Goal: Transaction & Acquisition: Purchase product/service

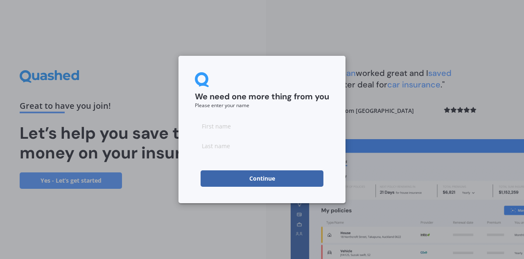
click at [291, 177] on button "Continue" at bounding box center [262, 178] width 123 height 16
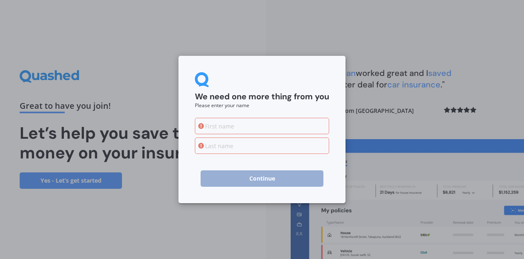
click at [247, 127] on input at bounding box center [262, 126] width 134 height 16
type input "[PERSON_NAME]"
click at [262, 150] on input at bounding box center [262, 145] width 134 height 16
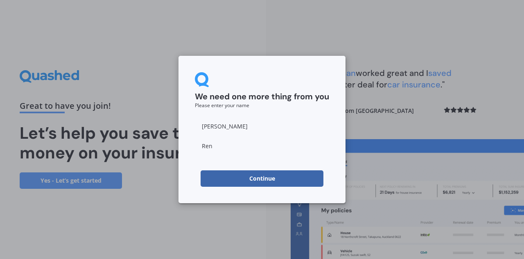
type input "Ren"
click at [230, 181] on button "Continue" at bounding box center [262, 178] width 123 height 16
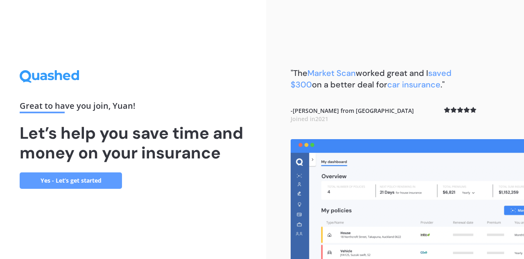
click at [106, 184] on link "Yes - Let’s get started" at bounding box center [71, 180] width 102 height 16
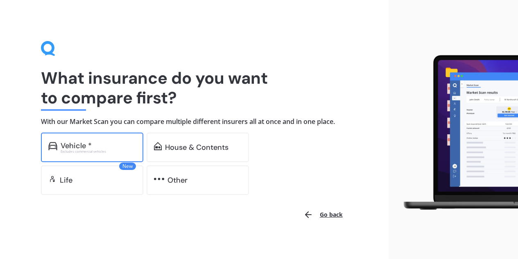
click at [130, 152] on div "Excludes commercial vehicles" at bounding box center [98, 151] width 75 height 3
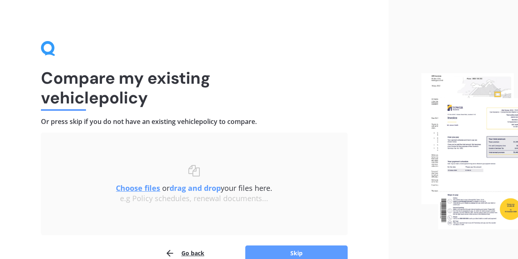
scroll to position [43, 0]
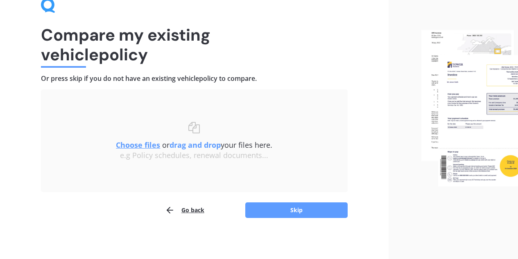
click at [293, 218] on div "Compare my existing vehicle policy Or press skip if you do not have an existing…" at bounding box center [194, 108] width 389 height 302
click at [294, 211] on button "Skip" at bounding box center [296, 210] width 102 height 16
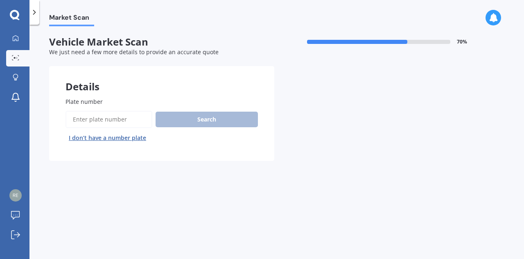
click at [132, 122] on input "Plate number" at bounding box center [109, 119] width 87 height 17
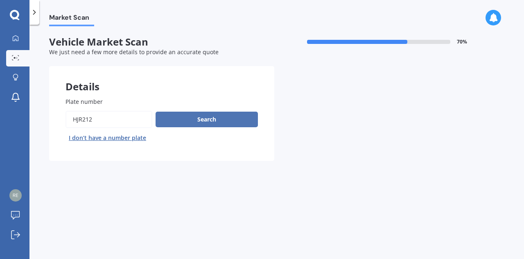
type input "hjr212"
click at [193, 122] on button "Search" at bounding box center [207, 119] width 102 height 16
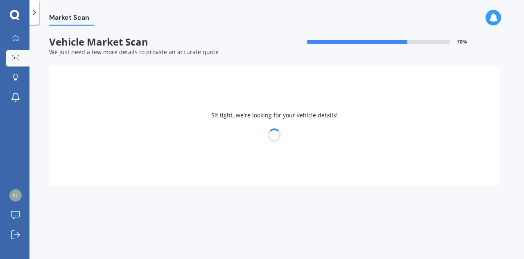
select select "MINI"
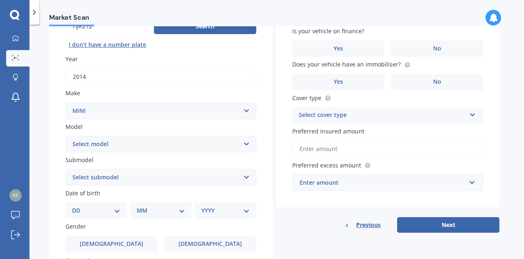
scroll to position [94, 0]
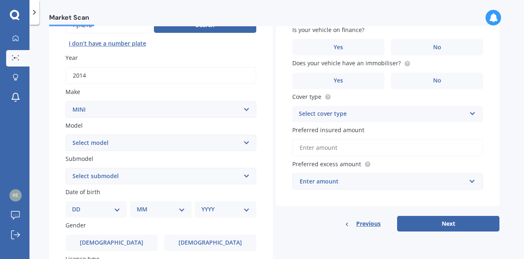
click at [195, 149] on select "Select model Clubman [PERSON_NAME] [PERSON_NAME] One" at bounding box center [161, 142] width 191 height 16
select select "[PERSON_NAME]"
click at [66, 135] on select "Select model Clubman [PERSON_NAME] [PERSON_NAME] One" at bounding box center [161, 142] width 191 height 16
click at [179, 175] on select "Select submodel (All other) Convertible Crossover D D [PERSON_NAME] Works S" at bounding box center [161, 176] width 191 height 16
select select "S"
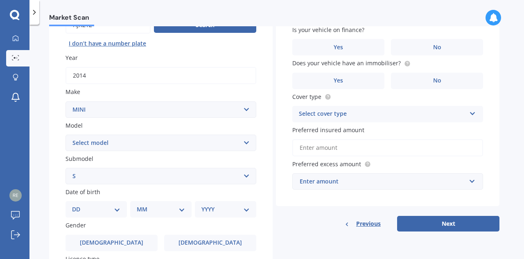
click at [66, 168] on select "Select submodel (All other) Convertible Crossover D D [PERSON_NAME] Works S" at bounding box center [161, 176] width 191 height 16
click at [108, 208] on select "DD 01 02 03 04 05 06 07 08 09 10 11 12 13 14 15 16 17 18 19 20 21 22 23 24 25 2…" at bounding box center [96, 208] width 48 height 9
select select "06"
click at [79, 206] on select "DD 01 02 03 04 05 06 07 08 09 10 11 12 13 14 15 16 17 18 19 20 21 22 23 24 25 2…" at bounding box center [96, 208] width 48 height 9
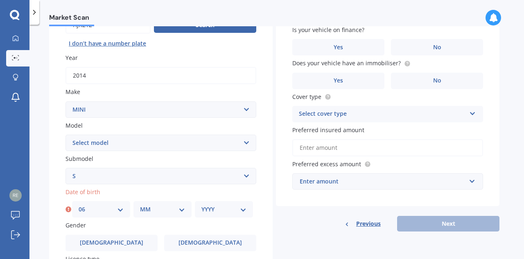
click at [152, 213] on select "MM 01 02 03 04 05 06 07 08 09 10 11 12" at bounding box center [162, 208] width 45 height 9
click at [150, 206] on select "MM 01 02 03 04 05 06 07 08 09 10 11 12" at bounding box center [162, 208] width 45 height 9
click at [158, 209] on select "MM 01 02 03 04 05 06 07 08 09 10 11 12" at bounding box center [162, 208] width 45 height 9
select select "12"
click at [140, 206] on select "MM 01 02 03 04 05 06 07 08 09 10 11 12" at bounding box center [162, 208] width 45 height 9
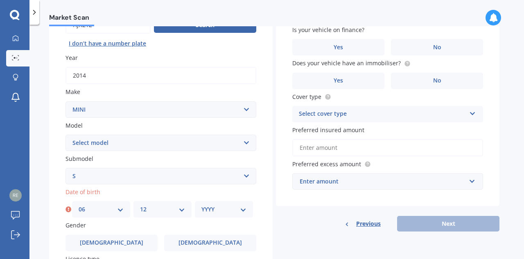
click at [224, 217] on div "YYYY 2025 2024 2023 2022 2021 2020 2019 2018 2017 2016 2015 2014 2013 2012 2011…" at bounding box center [224, 209] width 58 height 16
click at [217, 210] on select "YYYY 2025 2024 2023 2022 2021 2020 2019 2018 2017 2016 2015 2014 2013 2012 2011…" at bounding box center [224, 208] width 45 height 9
select select "1996"
click at [202, 206] on select "YYYY 2025 2024 2023 2022 2021 2020 2019 2018 2017 2016 2015 2014 2013 2012 2011…" at bounding box center [224, 208] width 45 height 9
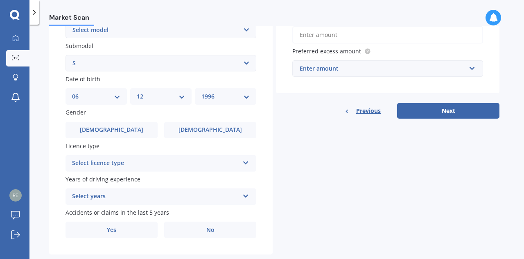
scroll to position [207, 0]
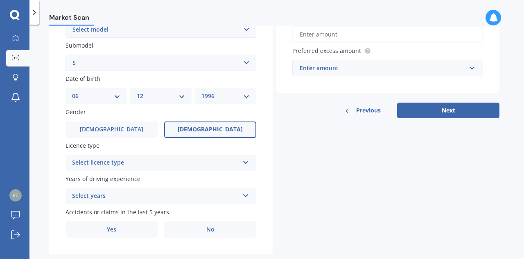
click at [213, 133] on span "[DEMOGRAPHIC_DATA]" at bounding box center [210, 129] width 65 height 7
click at [0, 0] on input "[DEMOGRAPHIC_DATA]" at bounding box center [0, 0] width 0 height 0
click at [170, 164] on div "Select licence type" at bounding box center [155, 163] width 167 height 10
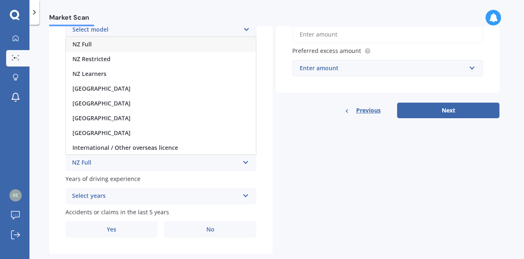
click at [129, 42] on div "NZ Full" at bounding box center [161, 44] width 190 height 15
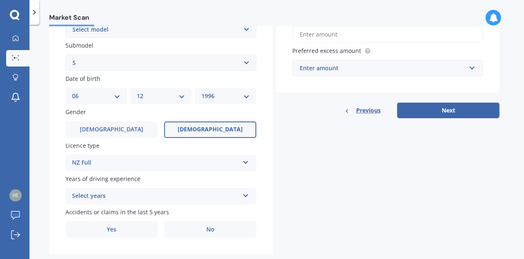
click at [124, 193] on div "Select years" at bounding box center [155, 196] width 167 height 10
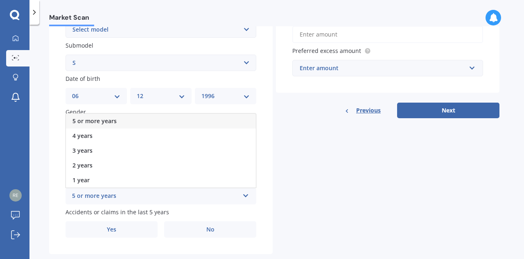
click at [117, 126] on div "5 or more years" at bounding box center [161, 120] width 190 height 15
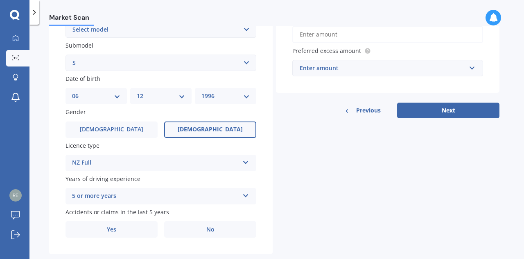
scroll to position [226, 0]
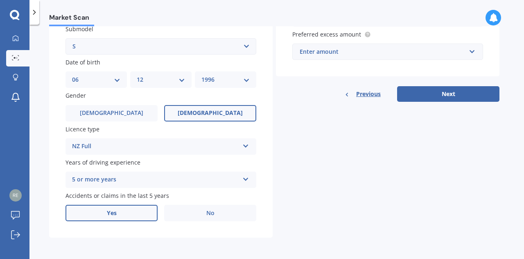
click at [137, 210] on label "Yes" at bounding box center [112, 212] width 92 height 16
click at [0, 0] on input "Yes" at bounding box center [0, 0] width 0 height 0
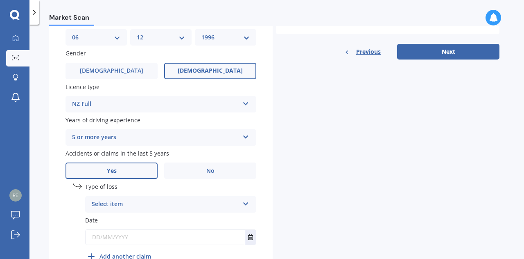
scroll to position [282, 0]
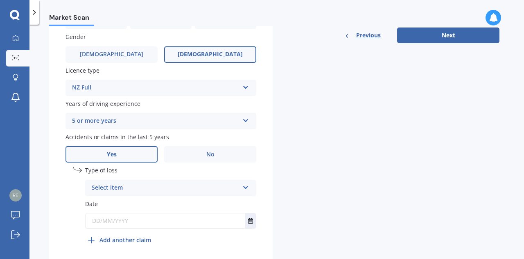
click at [134, 193] on div "Select item" at bounding box center [165, 188] width 147 height 10
click at [159, 205] on div "At fault accident" at bounding box center [171, 203] width 170 height 15
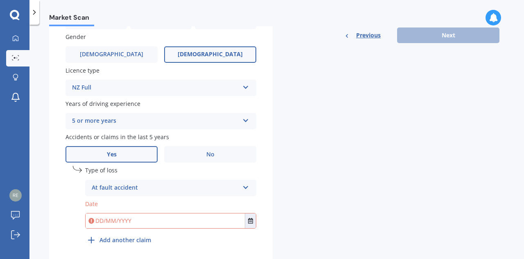
click at [147, 225] on input "text" at bounding box center [165, 220] width 159 height 15
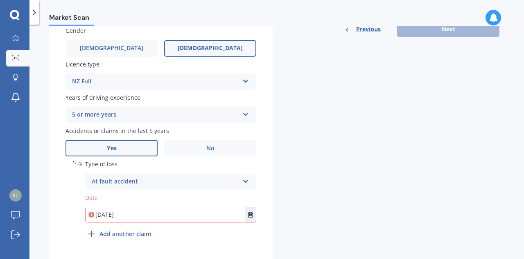
scroll to position [290, 0]
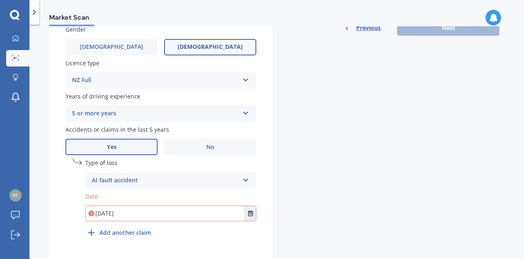
type input "[DATE]"
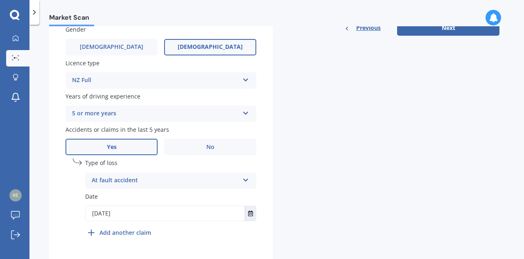
click at [318, 156] on div "Details Plate number Search I don’t have a number plate Year [DATE] Make Select…" at bounding box center [274, 18] width 451 height 484
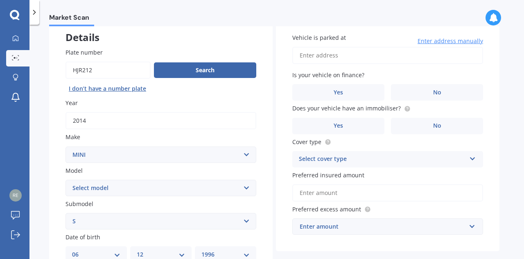
scroll to position [0, 0]
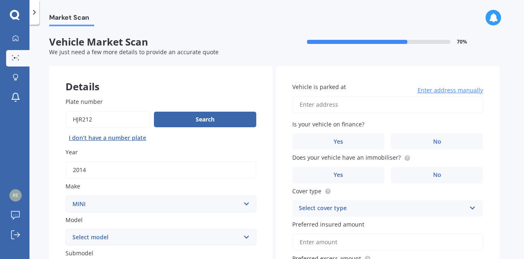
click at [379, 107] on input "Vehicle is parked at" at bounding box center [388, 104] width 191 height 17
type input "[STREET_ADDRESS][PERSON_NAME]新西兰"
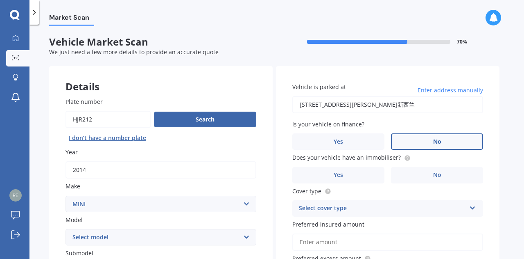
click at [422, 144] on label "No" at bounding box center [437, 141] width 92 height 16
click at [0, 0] on input "No" at bounding box center [0, 0] width 0 height 0
click at [359, 172] on label "Yes" at bounding box center [339, 175] width 92 height 16
click at [0, 0] on input "Yes" at bounding box center [0, 0] width 0 height 0
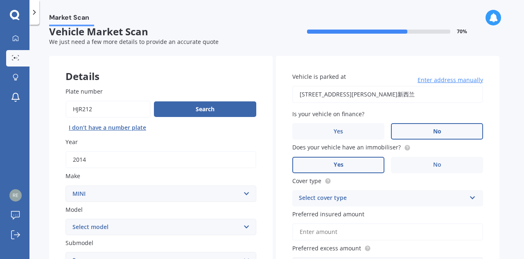
scroll to position [11, 0]
click at [364, 199] on div "Select cover type" at bounding box center [382, 198] width 167 height 10
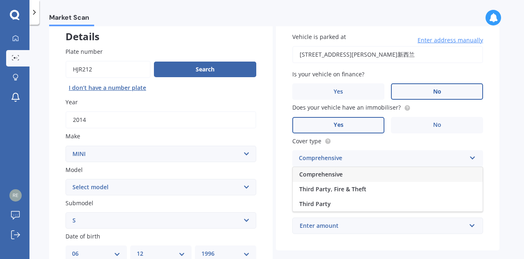
scroll to position [52, 0]
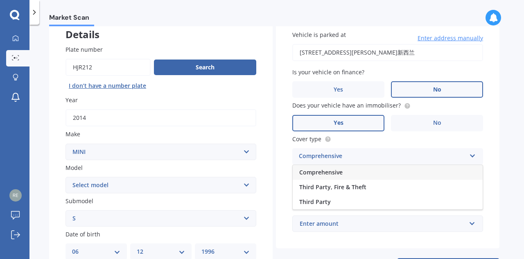
click at [342, 169] on span "Comprehensive" at bounding box center [320, 172] width 43 height 8
click at [350, 192] on input "Preferred insured amount" at bounding box center [388, 189] width 191 height 17
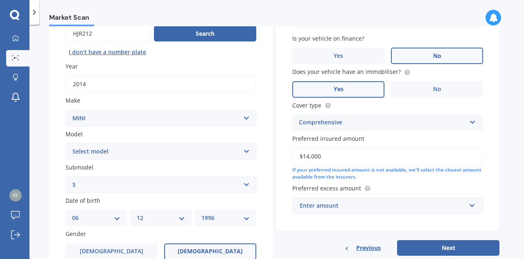
scroll to position [86, 0]
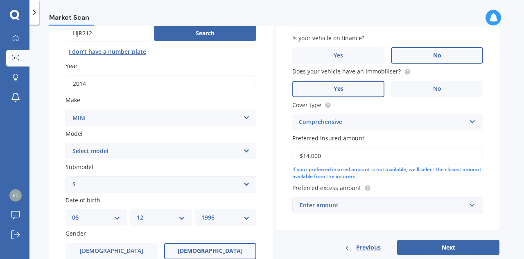
type input "$14,000"
click at [364, 211] on input "text" at bounding box center [385, 205] width 184 height 16
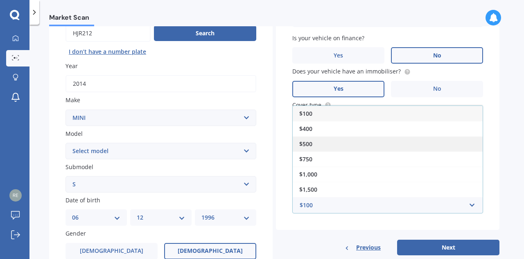
click at [336, 142] on div "$500" at bounding box center [388, 143] width 190 height 15
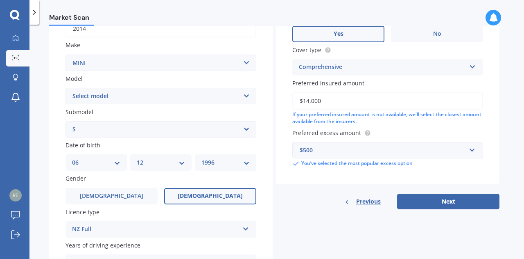
scroll to position [145, 0]
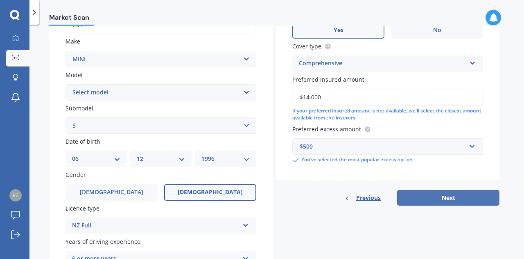
click at [443, 198] on button "Next" at bounding box center [448, 198] width 102 height 16
select select "06"
select select "12"
select select "1996"
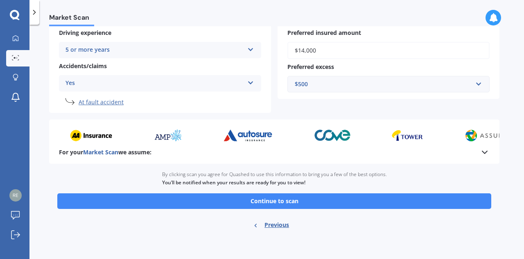
scroll to position [179, 0]
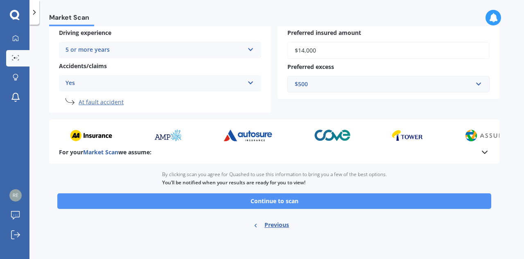
click at [331, 204] on button "Continue to scan" at bounding box center [274, 201] width 434 height 16
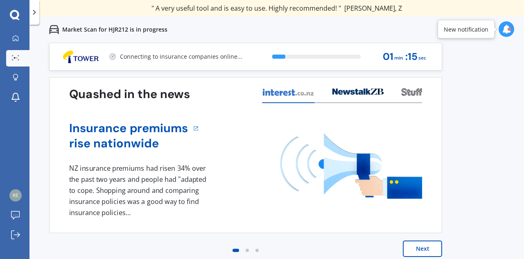
click at [310, 253] on div "Next" at bounding box center [245, 256] width 393 height 33
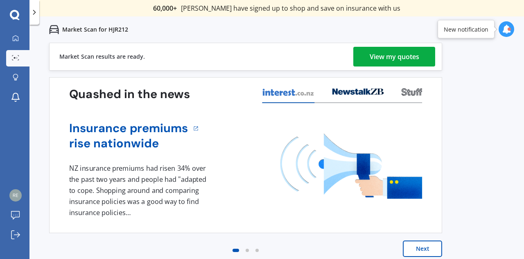
click at [392, 59] on div "View my quotes" at bounding box center [395, 57] width 50 height 20
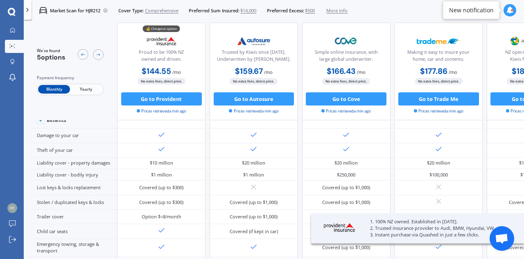
scroll to position [48, 0]
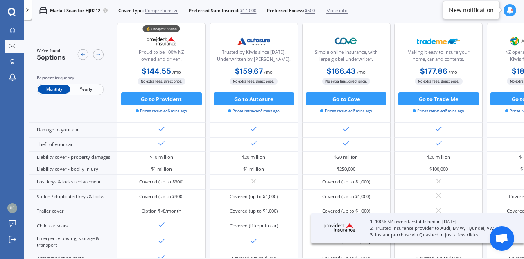
scroll to position [54, 0]
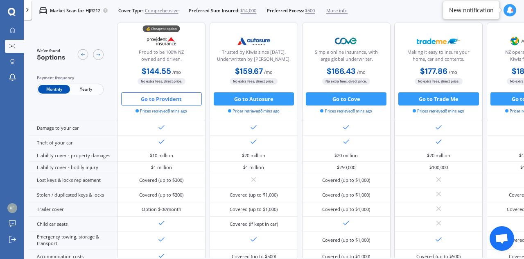
click at [161, 99] on button "Go to Provident" at bounding box center [161, 98] width 81 height 13
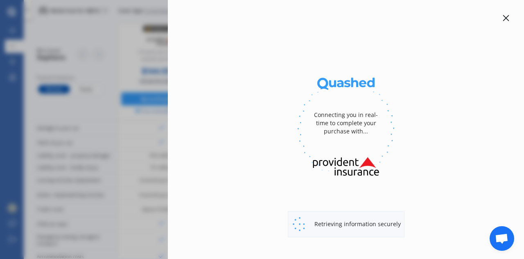
select select "full"
select select "[STREET_ADDRESS][PERSON_NAME]新西兰"
select select "MINI"
select select "[PERSON_NAME]"
select select "NO"
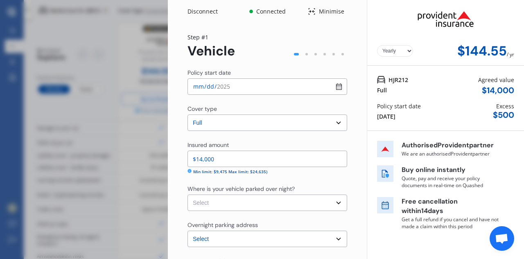
select select "Monthly"
click at [283, 201] on select "Select Garage (fully enclosed) Off Street Parking Other" at bounding box center [268, 202] width 160 height 16
select select "OFF-STREET"
click at [188, 194] on select "Select Garage (fully enclosed) Off Street Parking Other" at bounding box center [268, 202] width 160 height 16
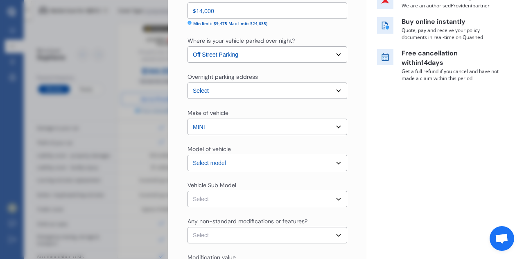
scroll to position [148, 0]
click at [238, 198] on select "Select Hatch F56 Cooper S Hatchback 3dr Auto 6sp 2.0T" at bounding box center [268, 198] width 160 height 16
select select "NZVMINI2014AEMF"
click at [188, 190] on select "Select Hatch F56 Cooper S Hatchback 3dr Auto 6sp 2.0T" at bounding box center [268, 198] width 160 height 16
click at [247, 232] on select "Select None Nitrous Oxide System(NOS) Roll Cage Full Racing Harness" at bounding box center [268, 234] width 160 height 16
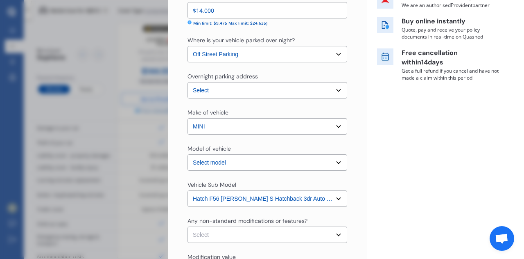
select select "none"
click at [188, 226] on select "Select None Nitrous Oxide System(NOS) Roll Cage Full Racing Harness" at bounding box center [268, 234] width 160 height 16
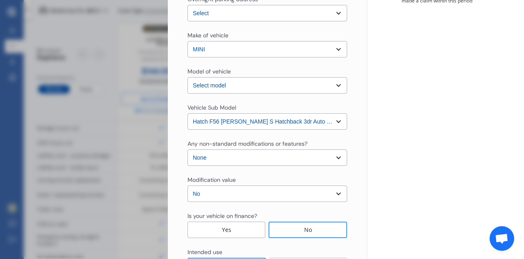
scroll to position [227, 0]
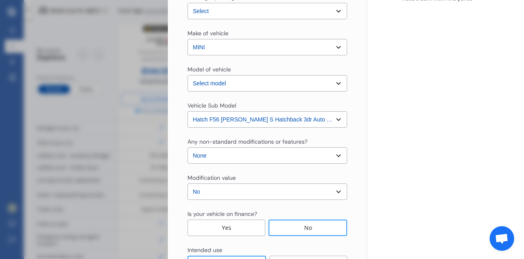
click at [258, 191] on select "Select No Up to $4000 Up to $6000 Greater than $6000" at bounding box center [268, 191] width 160 height 16
click at [188, 183] on select "Select No Up to $4000 Up to $6000 Greater than $6000" at bounding box center [268, 191] width 160 height 16
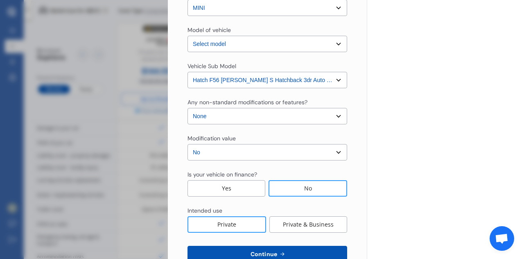
scroll to position [290, 0]
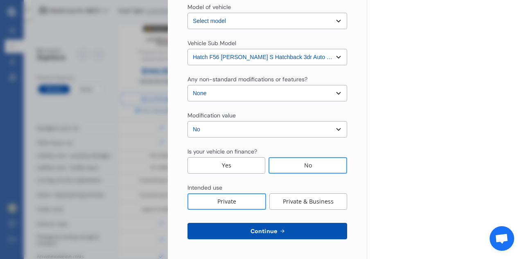
click at [259, 234] on span "Continue" at bounding box center [264, 230] width 30 height 7
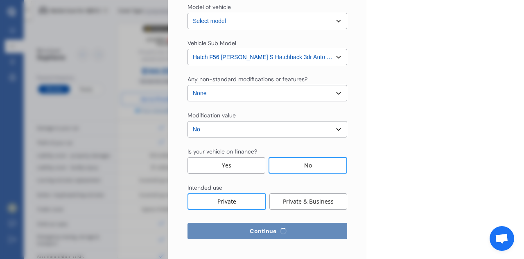
select select "06"
select select "12"
select select "1996"
select select "NZ_FULL"
select select "1"
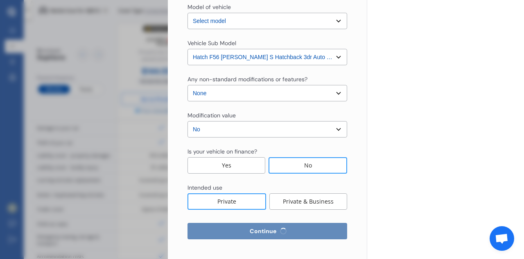
select select "25"
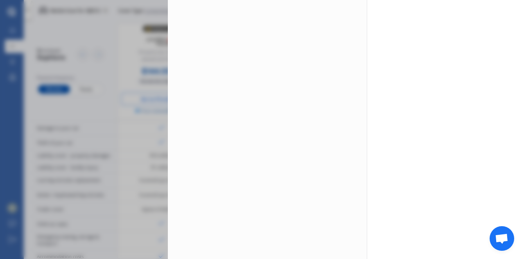
scroll to position [0, 0]
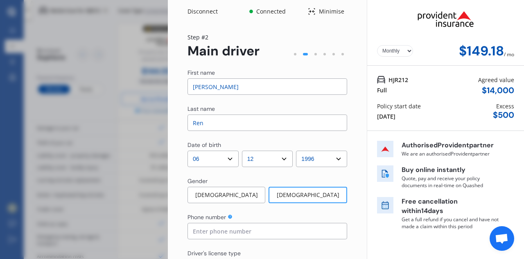
click at [259, 234] on input at bounding box center [268, 230] width 160 height 16
type input "02885222800"
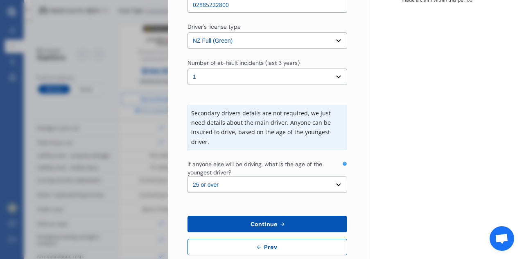
scroll to position [227, 0]
click at [252, 186] on select "Select the age of the youngest driver. 16 17 18 19 20 21 22 23 24 25 or over" at bounding box center [268, 184] width 160 height 16
click at [263, 225] on span "Continue" at bounding box center [264, 223] width 30 height 7
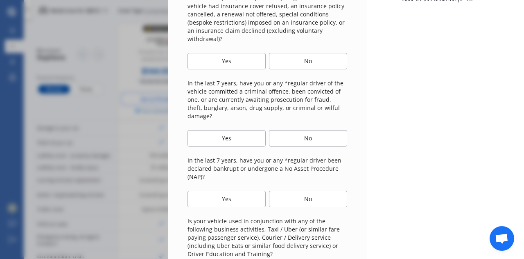
scroll to position [0, 0]
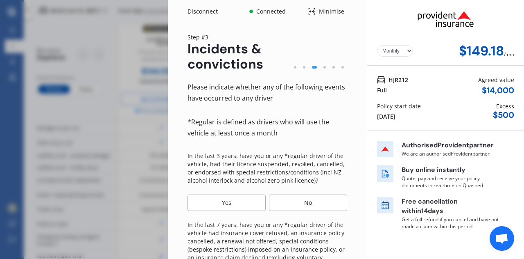
click at [303, 200] on div "No" at bounding box center [308, 202] width 78 height 16
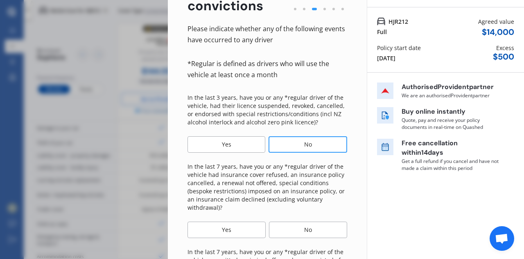
scroll to position [59, 0]
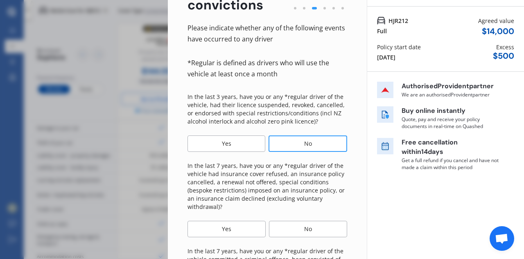
click at [298, 231] on div "No" at bounding box center [308, 228] width 78 height 16
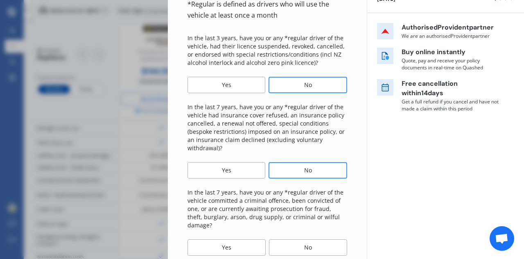
click at [298, 239] on div "No" at bounding box center [308, 247] width 78 height 16
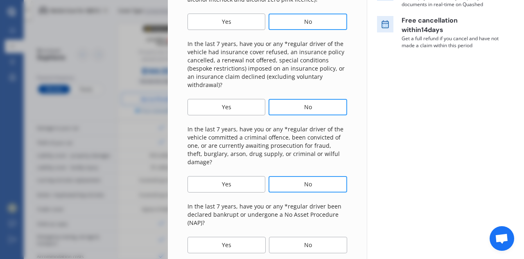
scroll to position [181, 0]
click at [299, 236] on div "No" at bounding box center [308, 244] width 78 height 16
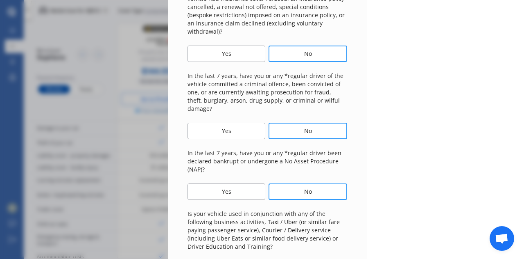
scroll to position [270, 0]
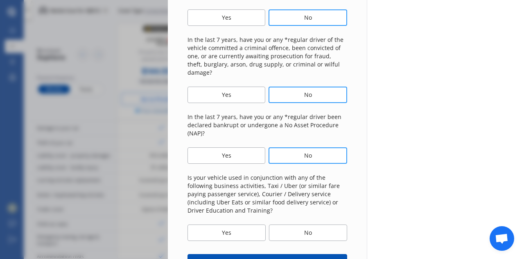
click at [299, 225] on div "No" at bounding box center [308, 232] width 78 height 16
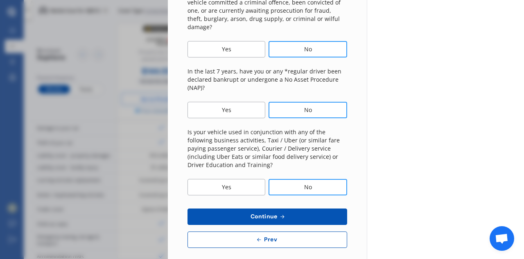
click at [288, 210] on button "Continue" at bounding box center [268, 216] width 160 height 16
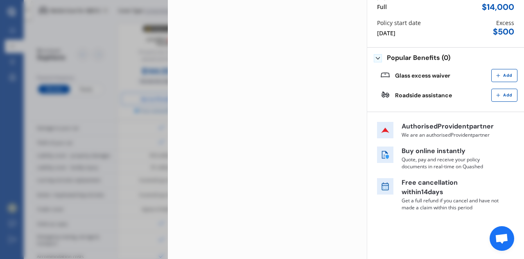
scroll to position [0, 0]
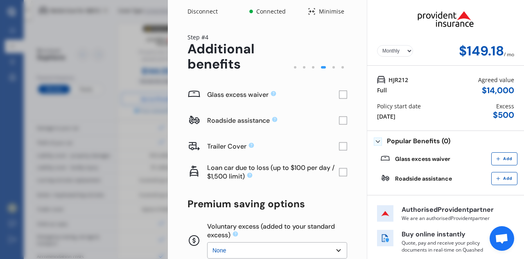
click at [341, 94] on rect at bounding box center [343, 95] width 8 height 8
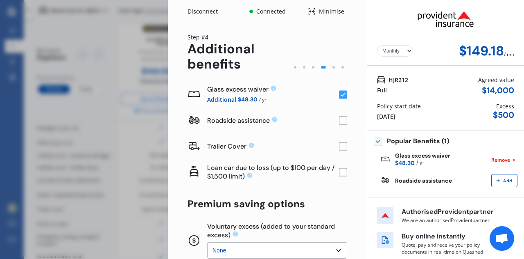
click at [341, 92] on rect at bounding box center [343, 95] width 8 height 8
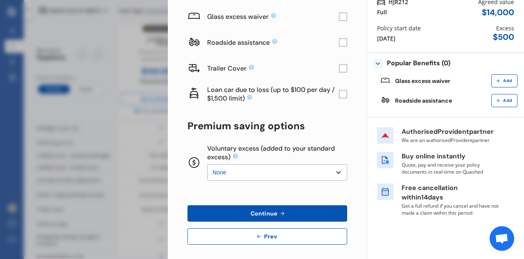
scroll to position [83, 0]
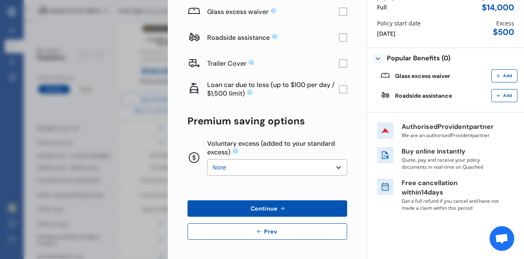
click at [281, 206] on icon at bounding box center [282, 208] width 7 height 7
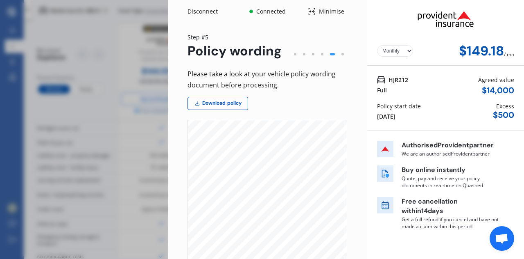
scroll to position [175, 0]
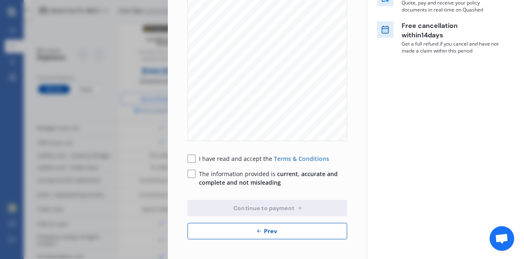
click at [196, 156] on div "I have read and accept the Terms & Conditions" at bounding box center [259, 158] width 142 height 9
click at [192, 159] on rect at bounding box center [192, 158] width 8 height 8
click at [194, 174] on rect at bounding box center [192, 174] width 8 height 8
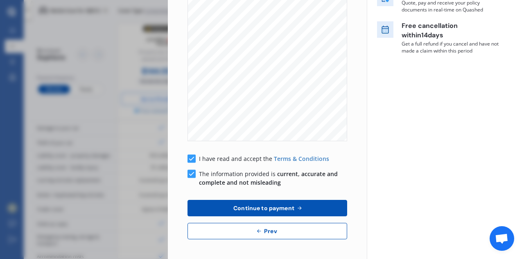
click at [255, 206] on span "Continue to payment" at bounding box center [264, 207] width 64 height 7
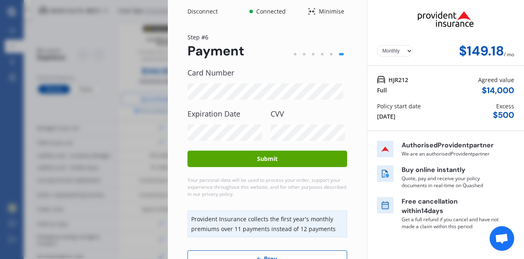
click at [297, 157] on button "Submit" at bounding box center [268, 158] width 160 height 16
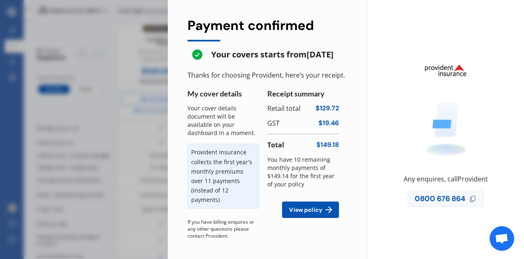
scroll to position [7, 0]
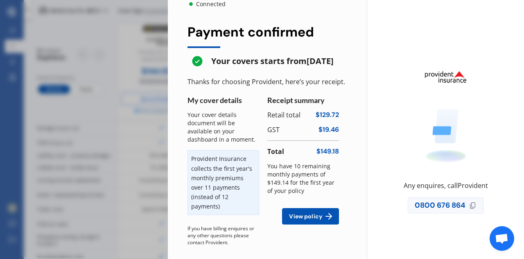
click at [311, 219] on span "View policy" at bounding box center [306, 216] width 36 height 7
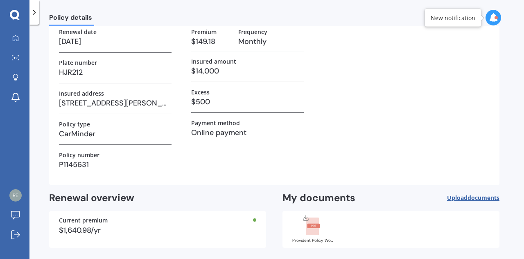
scroll to position [86, 0]
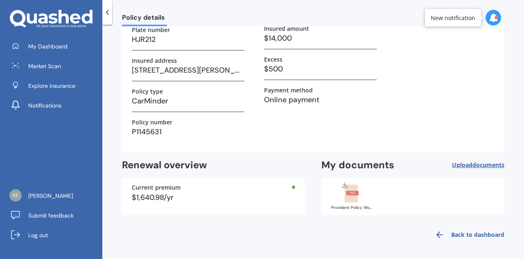
scroll to position [74, 0]
